Goal: Task Accomplishment & Management: Manage account settings

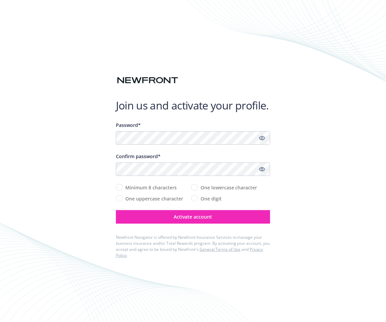
click at [208, 72] on div at bounding box center [193, 63] width 154 height 21
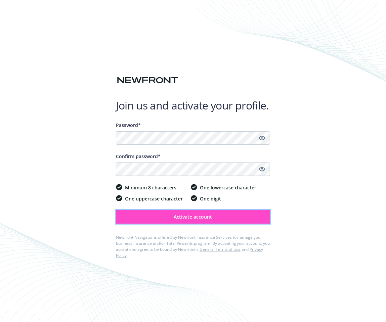
click at [185, 214] on span "Activate account" at bounding box center [193, 216] width 38 height 6
